Goal: Task Accomplishment & Management: Use online tool/utility

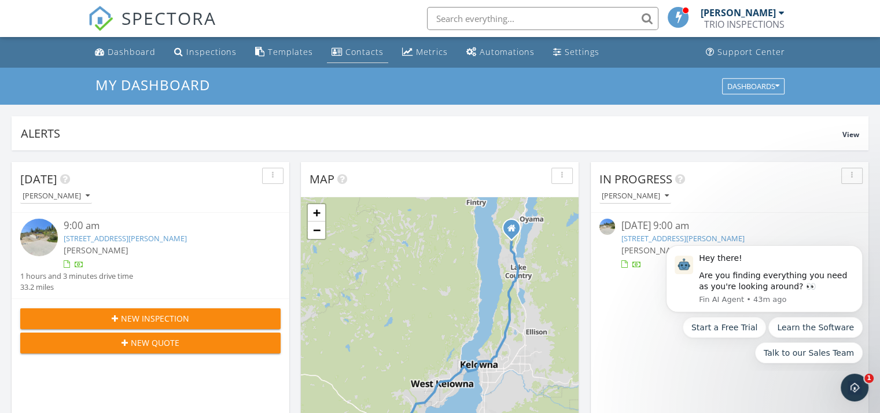
click at [339, 60] on link "Contacts" at bounding box center [357, 52] width 61 height 21
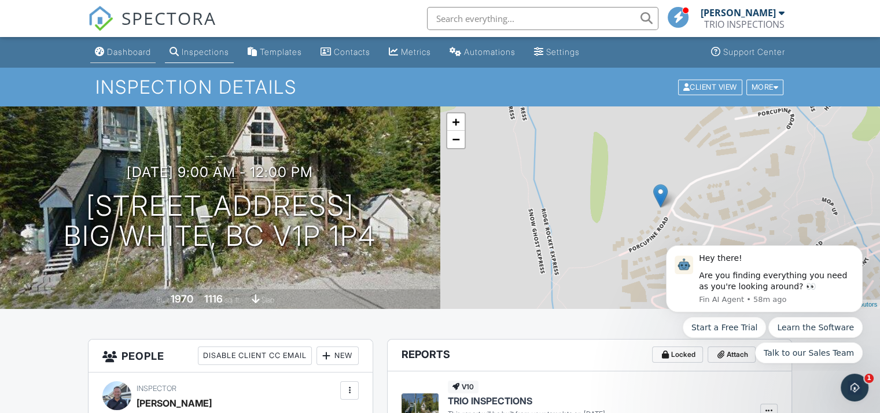
click at [137, 54] on div "Dashboard" at bounding box center [129, 52] width 44 height 10
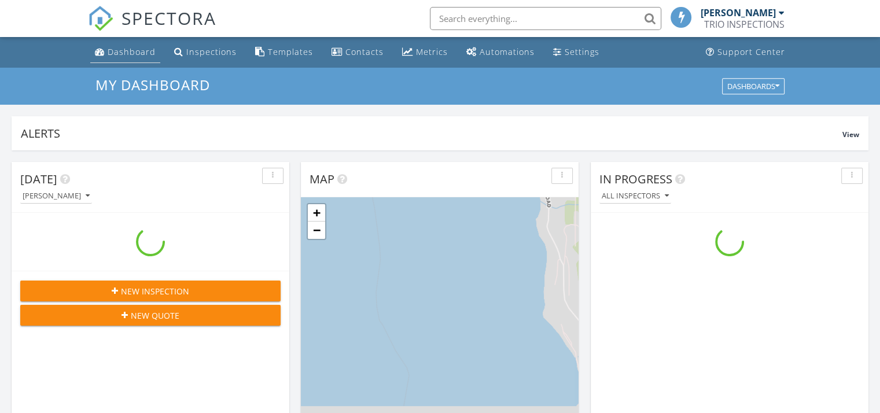
scroll to position [1071, 898]
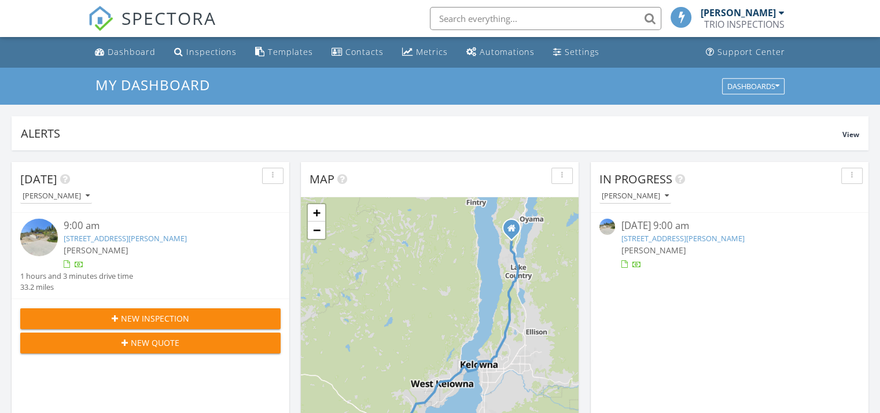
click at [172, 326] on button "New Inspection" at bounding box center [150, 318] width 260 height 21
